Goal: Check status: Check status

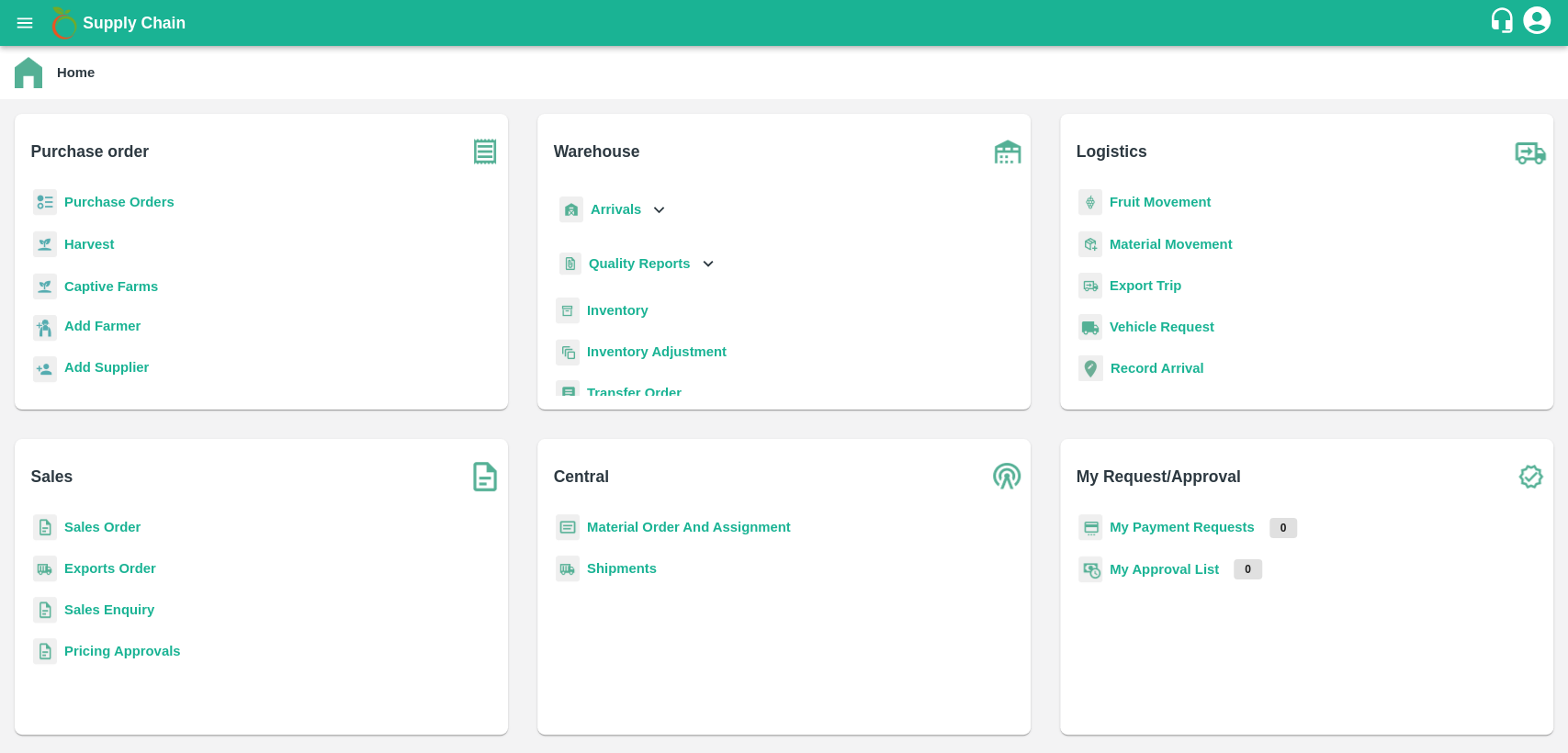
click at [115, 525] on b "Sales Order" at bounding box center [102, 527] width 76 height 15
click at [126, 528] on b "Sales Order" at bounding box center [102, 527] width 76 height 15
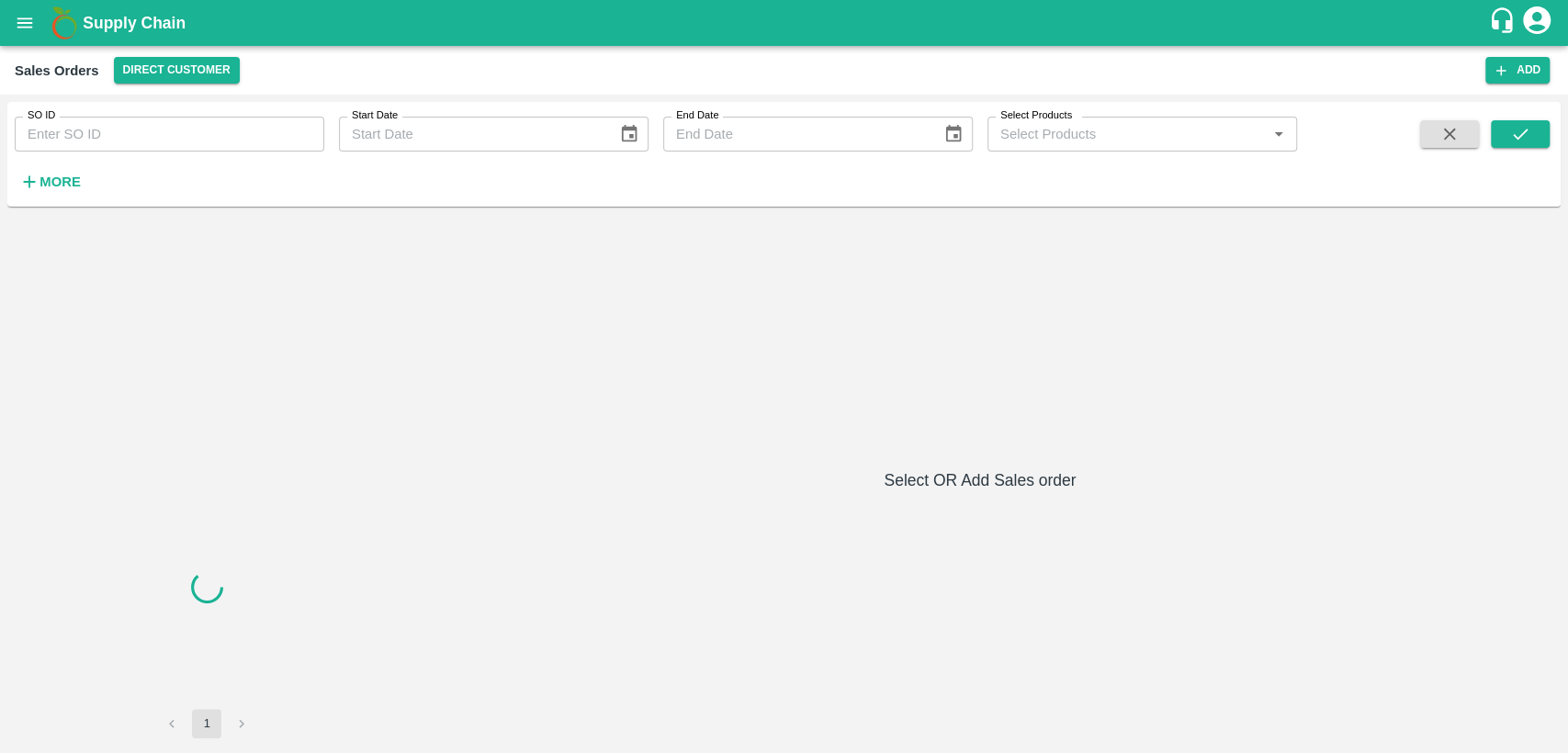
click at [36, 24] on button "open drawer" at bounding box center [24, 22] width 42 height 42
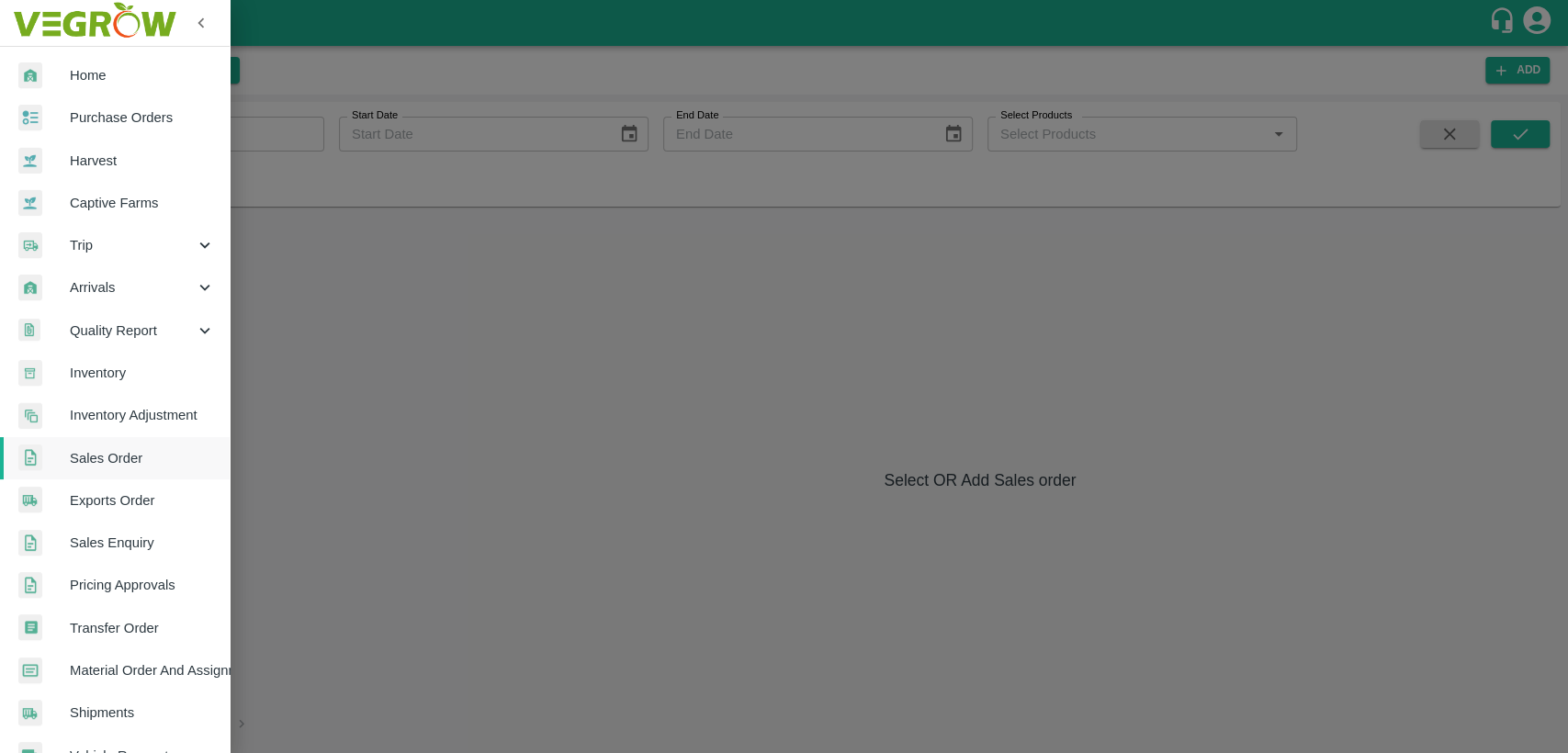
click at [89, 129] on link "Purchase Orders" at bounding box center [114, 117] width 229 height 42
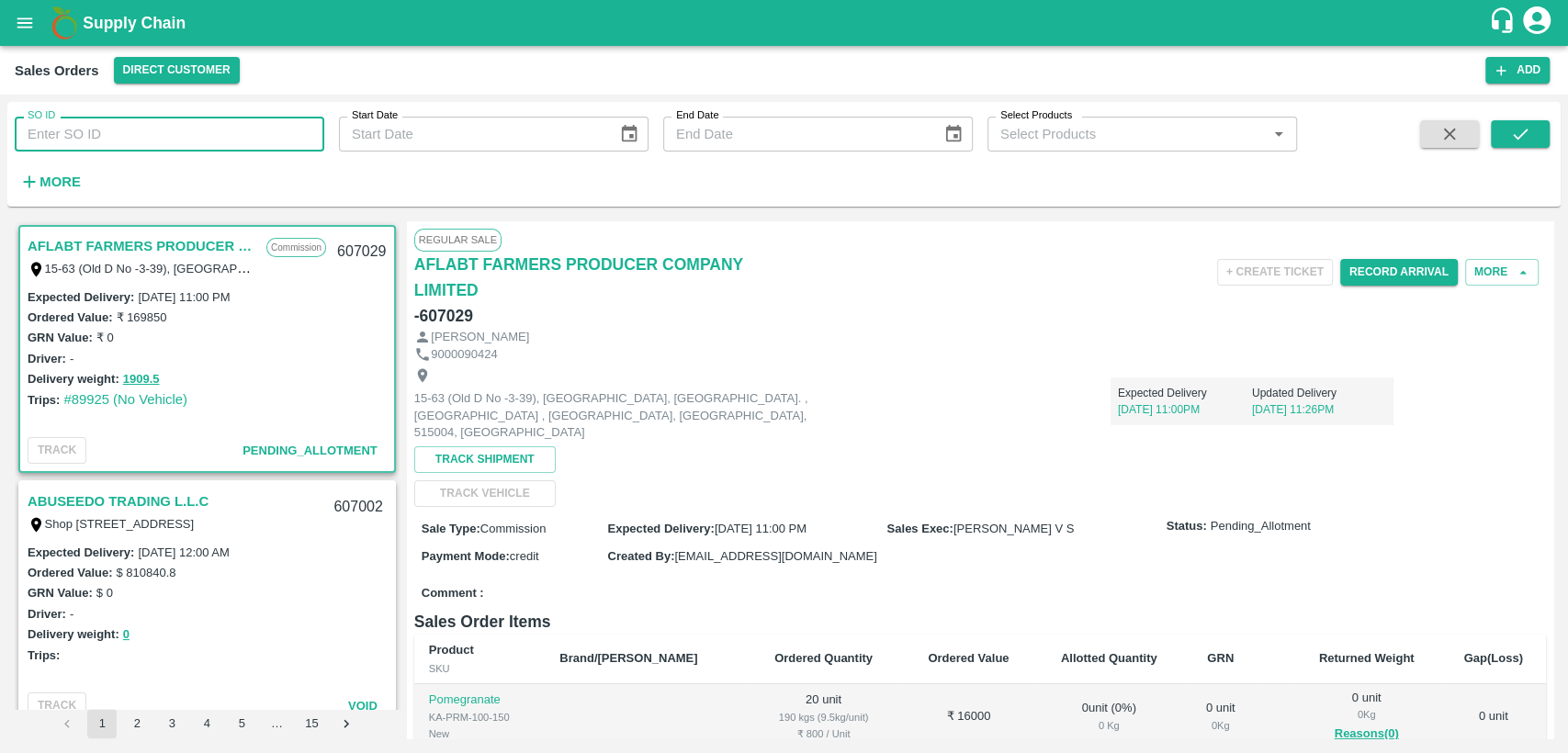
click at [96, 137] on input "SO ID" at bounding box center [169, 135] width 309 height 35
paste input "175012"
type input "175012"
click at [1521, 127] on icon "submit" at bounding box center [1519, 134] width 20 height 20
click at [22, 19] on icon "open drawer" at bounding box center [25, 22] width 16 height 10
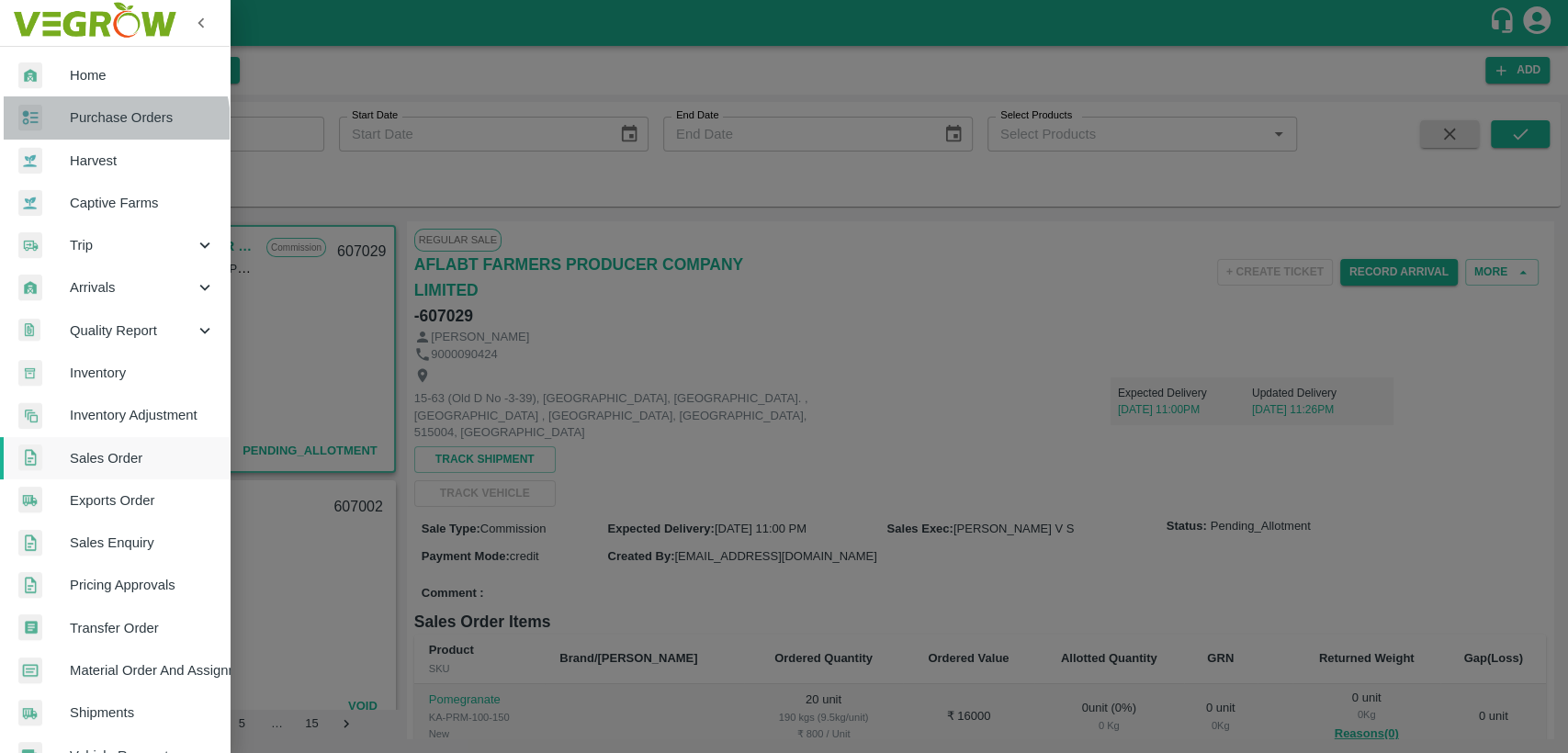
click at [109, 123] on span "Purchase Orders" at bounding box center [142, 117] width 145 height 20
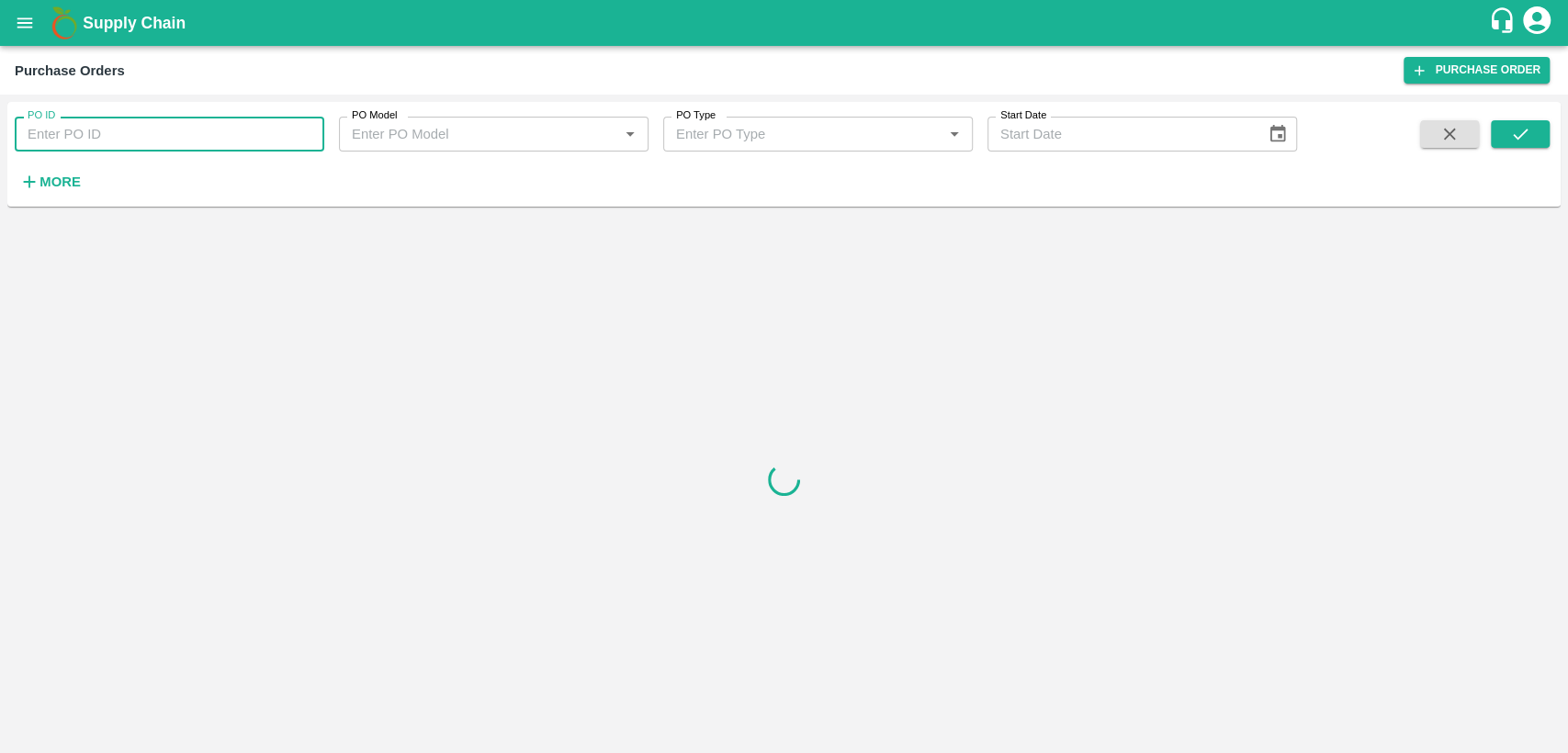
click at [108, 133] on input "PO ID" at bounding box center [169, 135] width 309 height 35
paste input "175012"
click at [1536, 121] on button "submit" at bounding box center [1520, 134] width 59 height 27
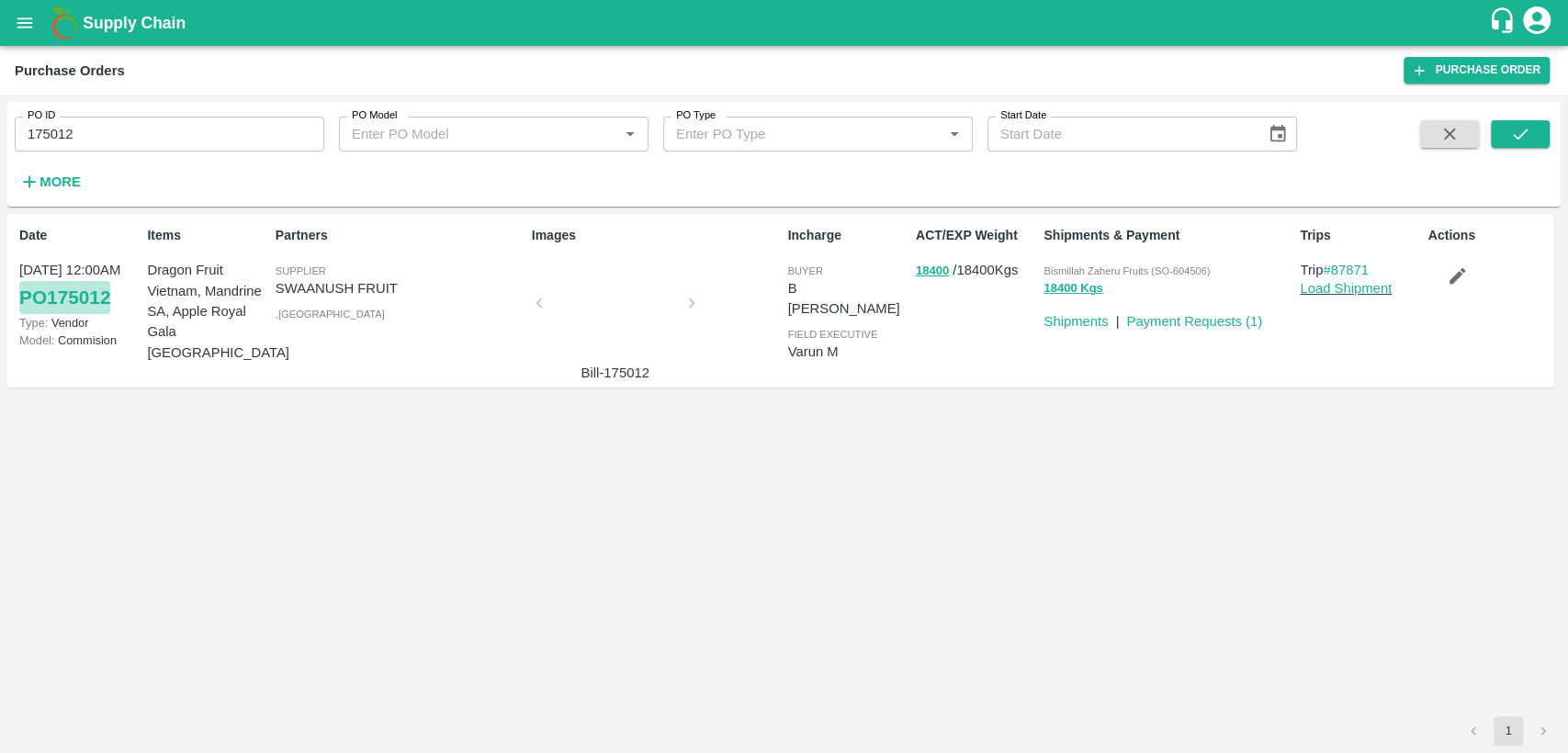
click at [106, 298] on link "PO 175012" at bounding box center [64, 297] width 91 height 33
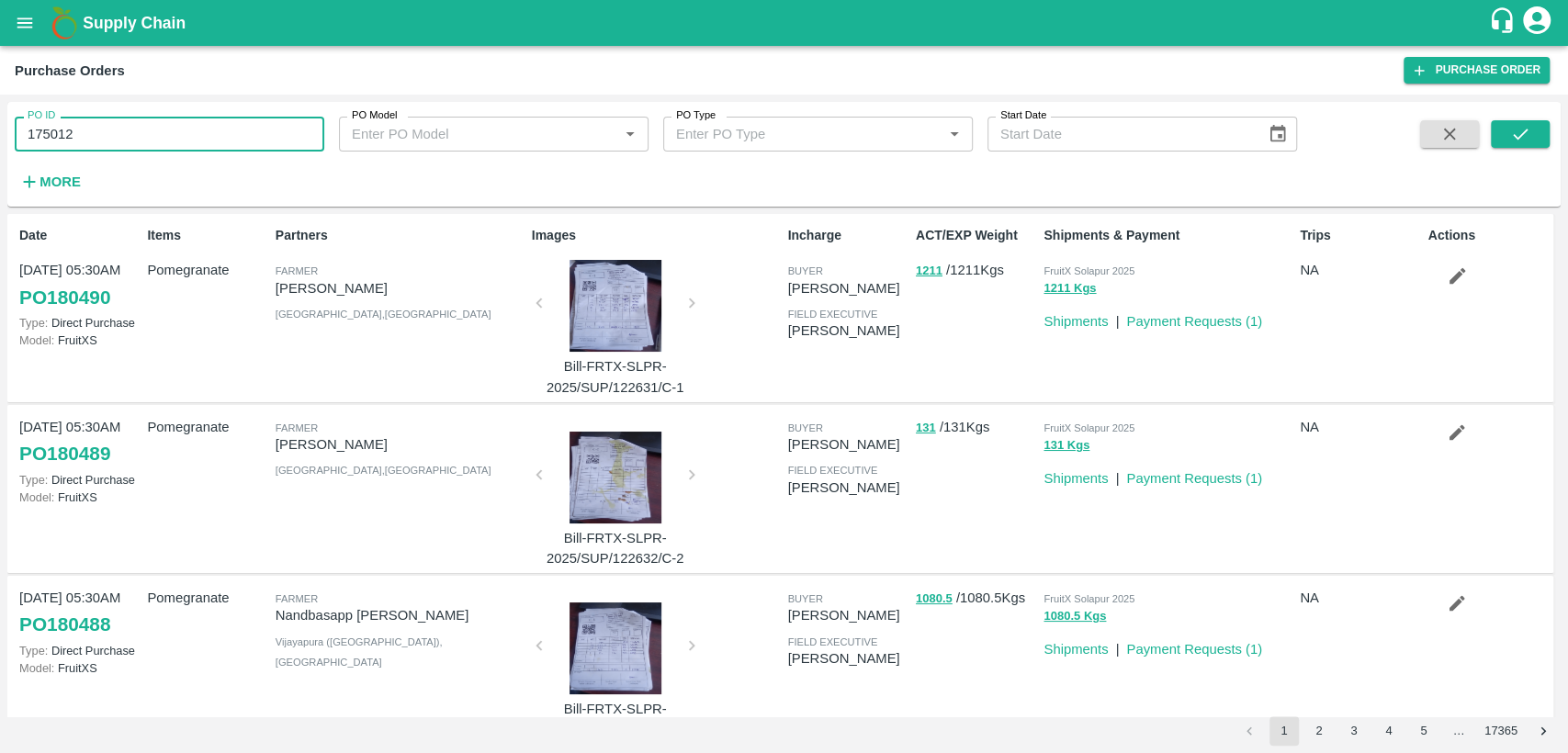
click at [40, 133] on input "175012" at bounding box center [169, 135] width 309 height 35
paste input "text"
type input "170437"
click at [1528, 126] on icon "submit" at bounding box center [1519, 134] width 20 height 20
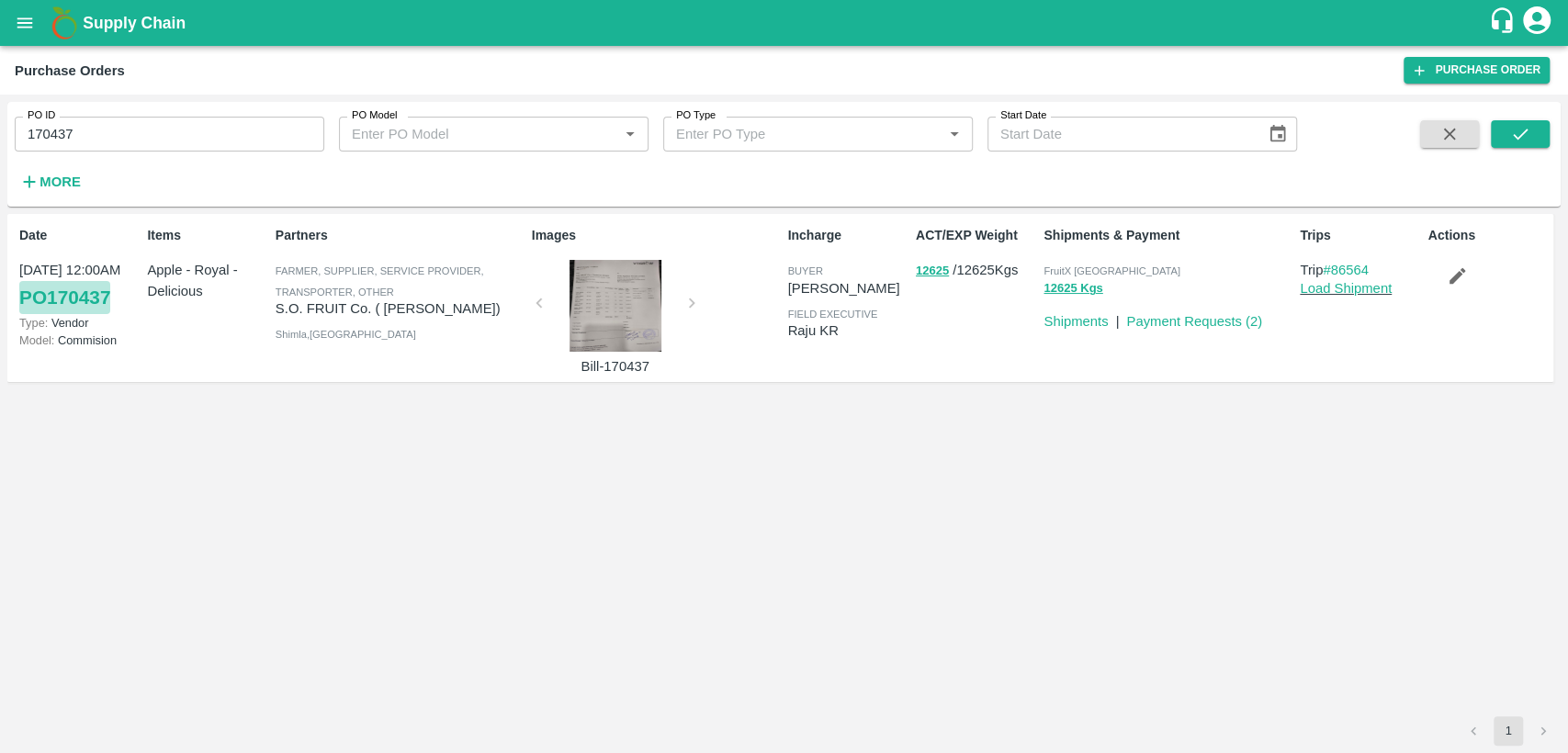
click at [67, 298] on link "PO 170437" at bounding box center [64, 297] width 91 height 33
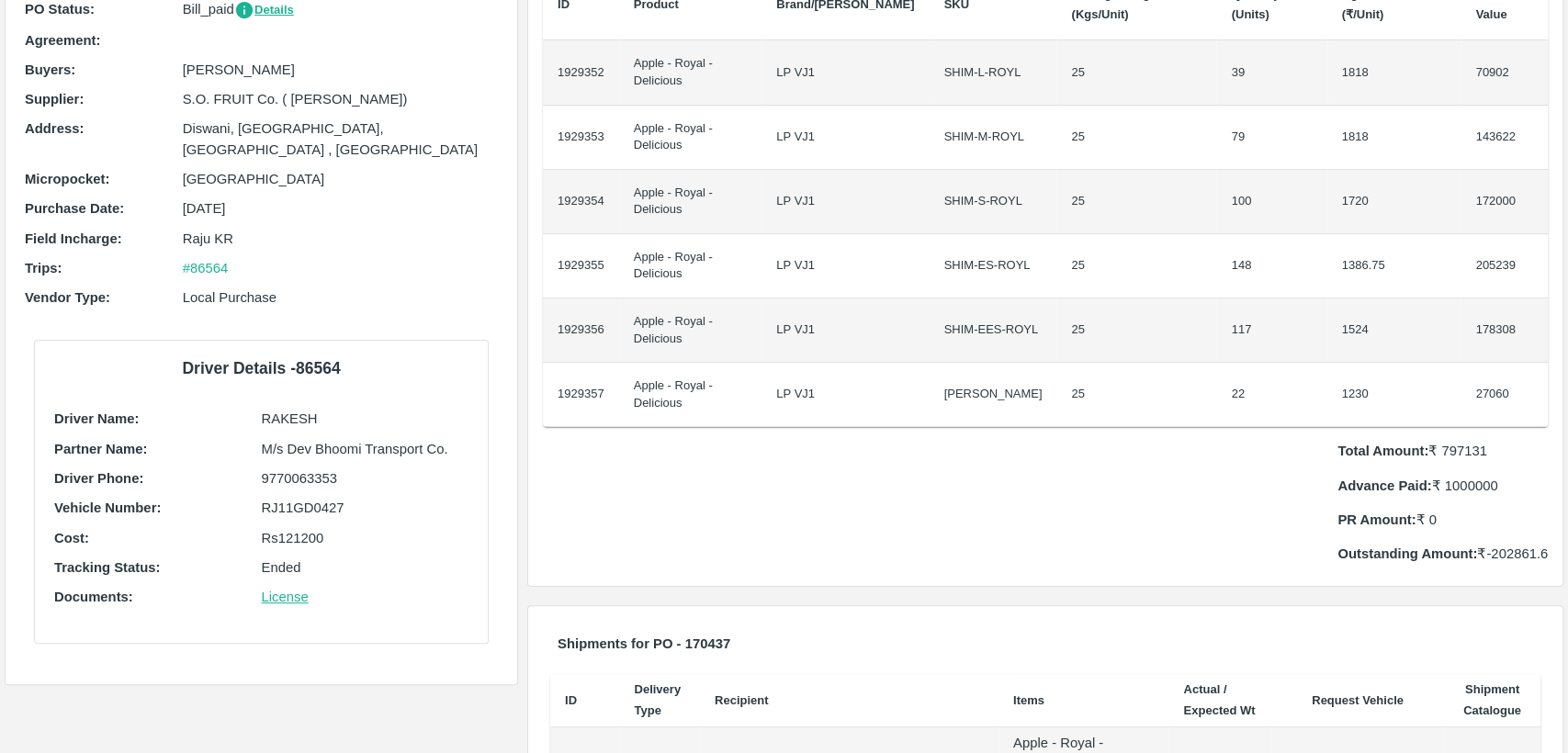
scroll to position [250, 0]
